Goal: Task Accomplishment & Management: Manage account settings

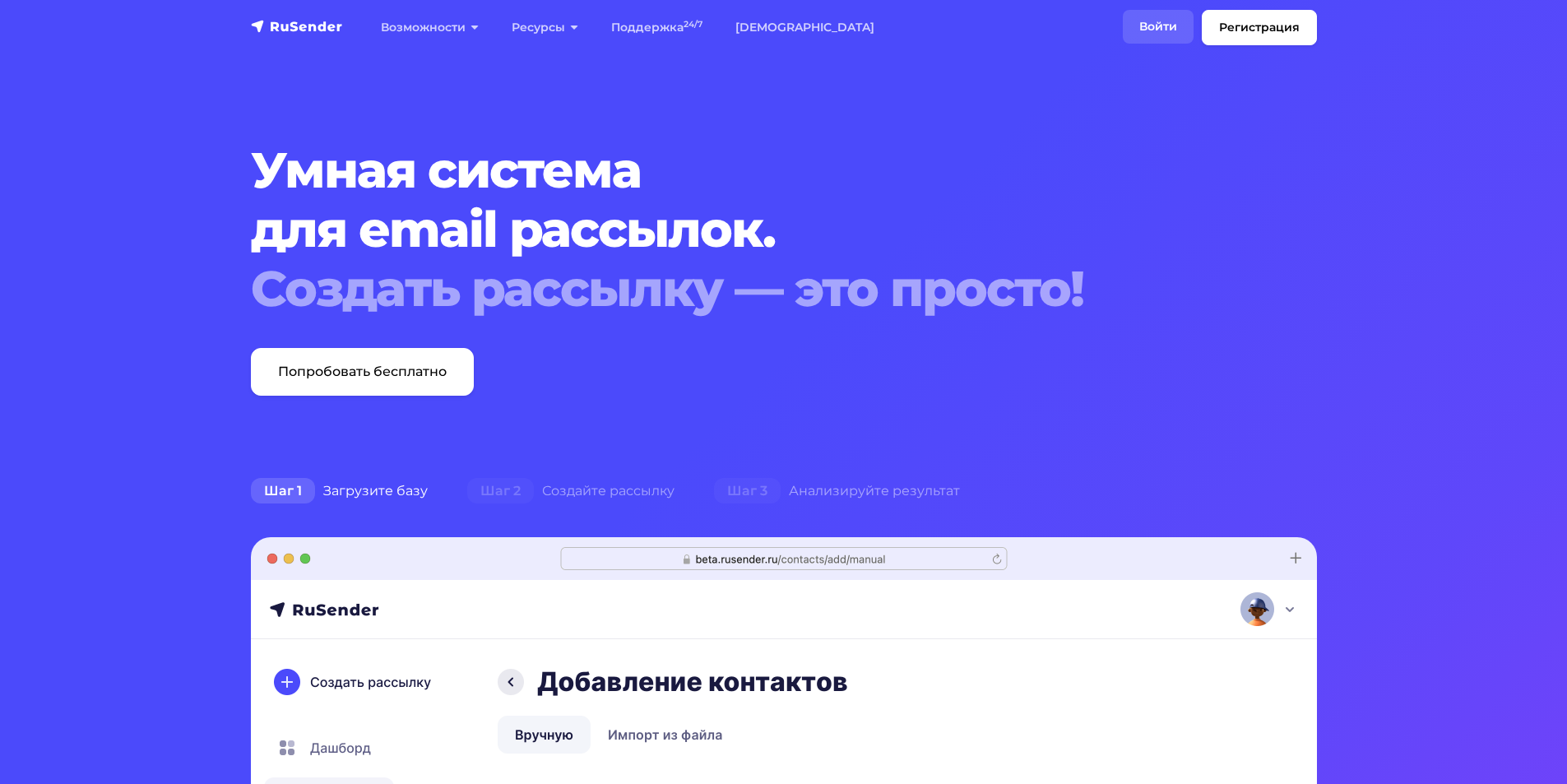
click at [1169, 30] on link "Войти" at bounding box center [1158, 26] width 71 height 34
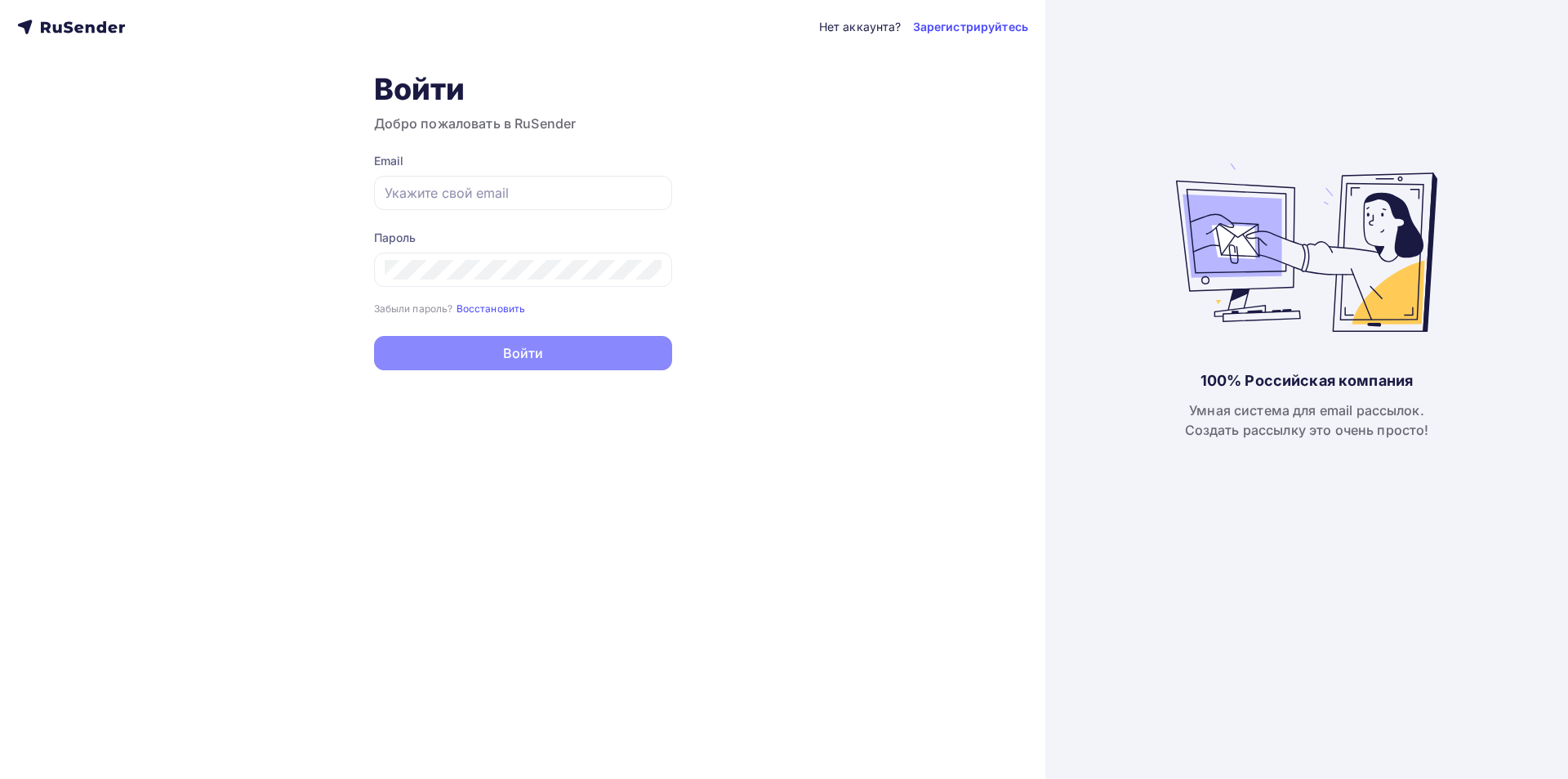
type input "611599@august.su"
click at [511, 359] on button "Войти" at bounding box center [523, 353] width 298 height 34
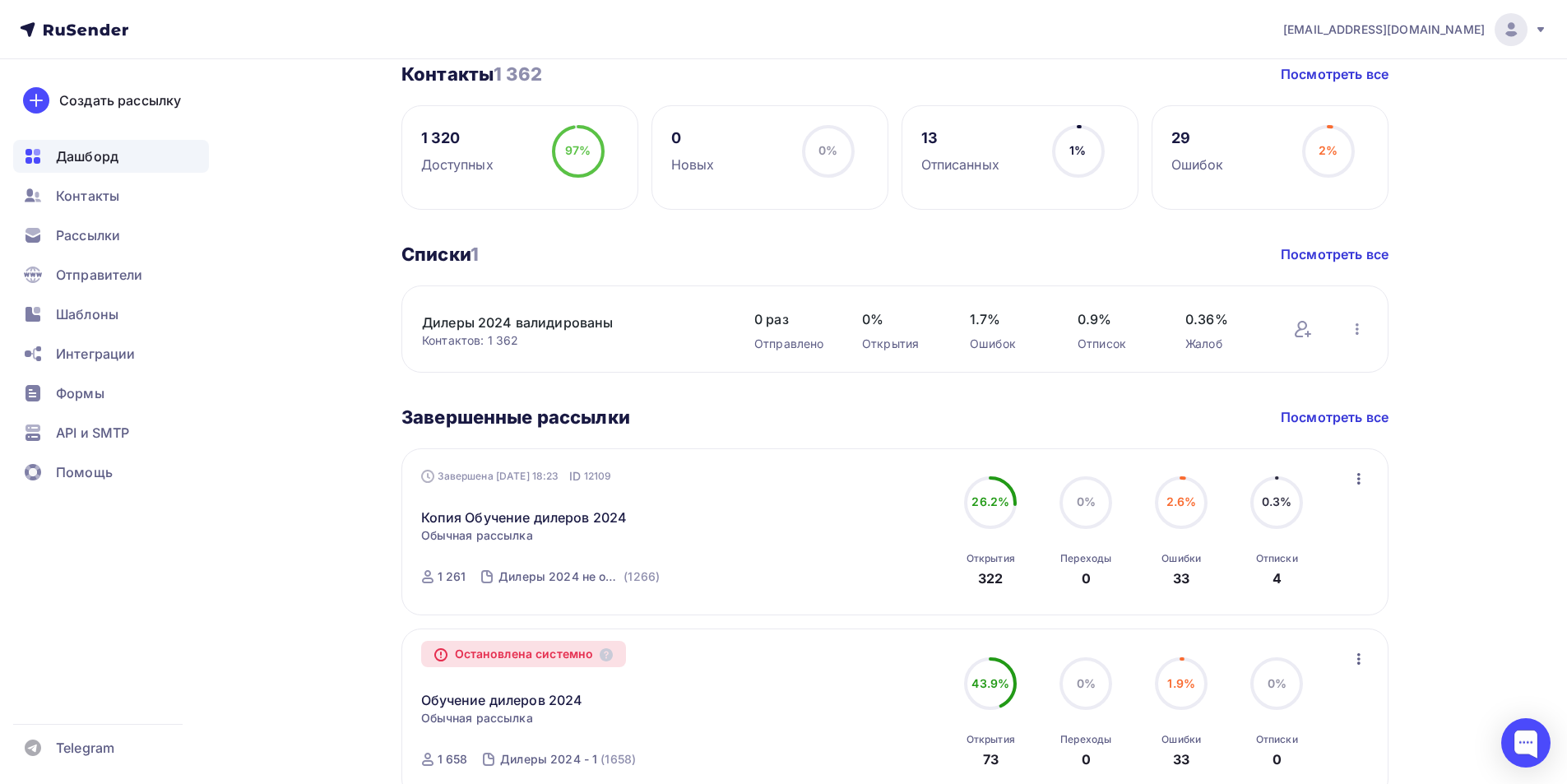
scroll to position [505, 0]
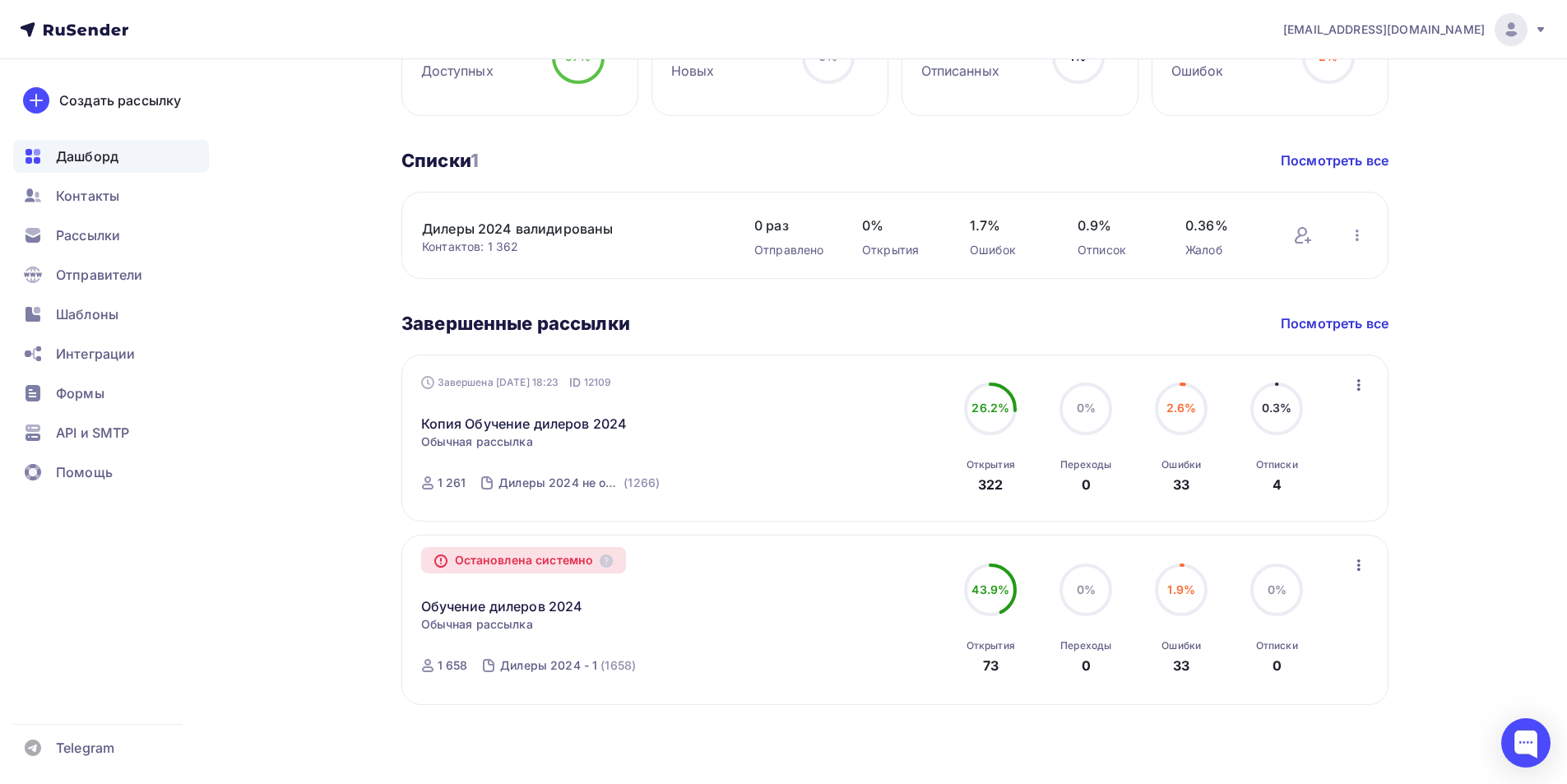
click at [634, 772] on div "Дашборд Дашборд Пару шагов, чтобы начать работу! Закрыть Выполните эти шаги, чт…" at bounding box center [784, 169] width 1349 height 1230
